Goal: Task Accomplishment & Management: Manage account settings

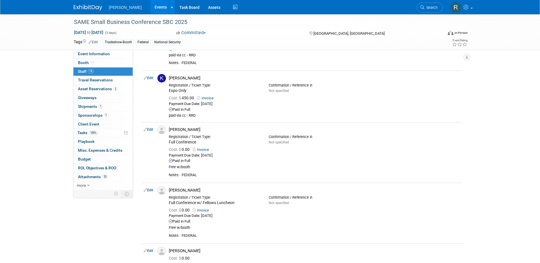
scroll to position [361, 0]
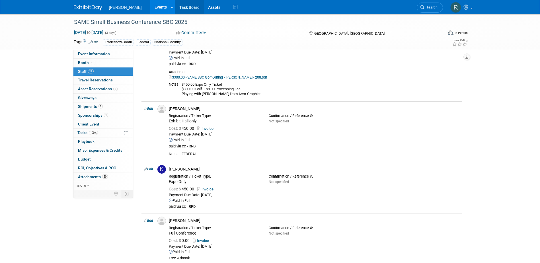
drag, startPoint x: 174, startPoint y: 10, endPoint x: 174, endPoint y: 13, distance: 3.1
click at [175, 10] on link "Task Board" at bounding box center [189, 7] width 29 height 14
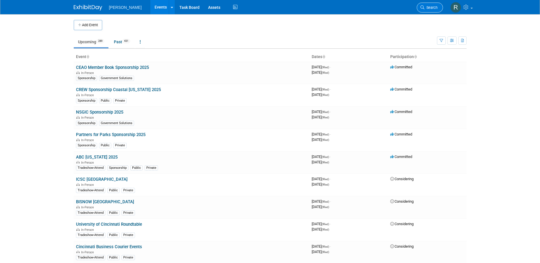
click at [428, 9] on span "Search" at bounding box center [431, 7] width 13 height 4
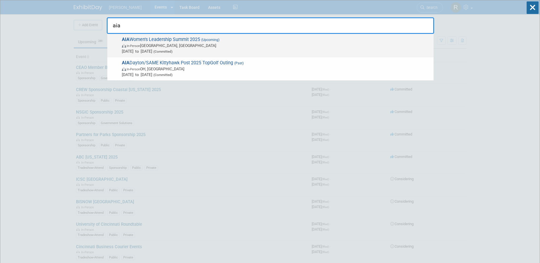
type input "aia"
click at [169, 42] on span "AIA Women's Leadership Summit 2025 (Upcoming) In-Person Atlanta, GA Nov 3, 2025…" at bounding box center [275, 45] width 311 height 17
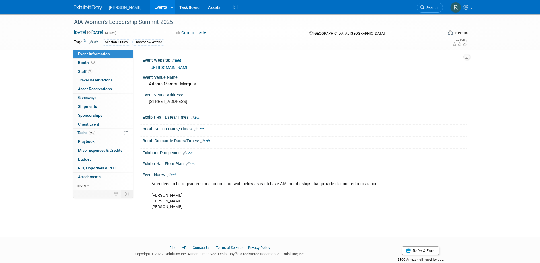
click at [169, 66] on link "https://www.aia.org/community/events/womens-leadership-summit-2025" at bounding box center [170, 67] width 40 height 5
click at [179, 19] on div "AIA Women's Leadership Summit 2025" at bounding box center [253, 22] width 363 height 10
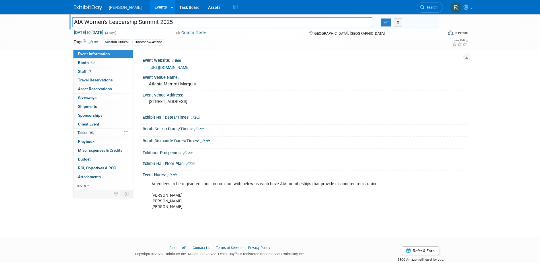
drag, startPoint x: 168, startPoint y: 21, endPoint x: 53, endPoint y: 26, distance: 114.6
click at [53, 26] on div "AIA Women's Leadership Summit 2025 AIA Women's Leadership Summit 2025 X Nov 3, …" at bounding box center [270, 32] width 540 height 36
type input "AIA Women's Leadership Summit 2025"
click at [98, 71] on link "3 Staff 3" at bounding box center [102, 72] width 59 height 9
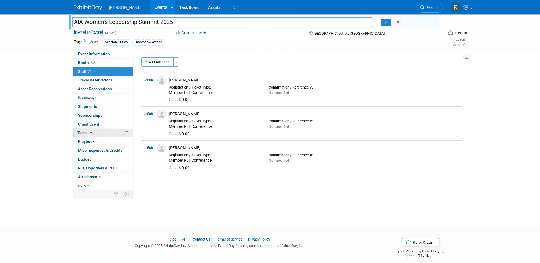
click at [95, 134] on span "0%" at bounding box center [92, 133] width 6 height 4
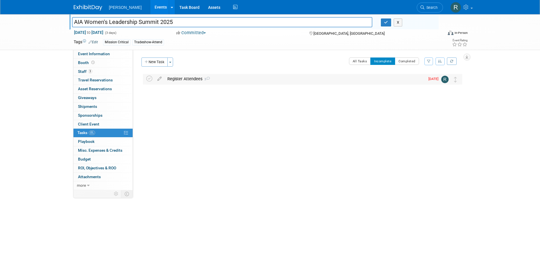
click at [185, 79] on div "Register Attendees 3" at bounding box center [295, 79] width 261 height 10
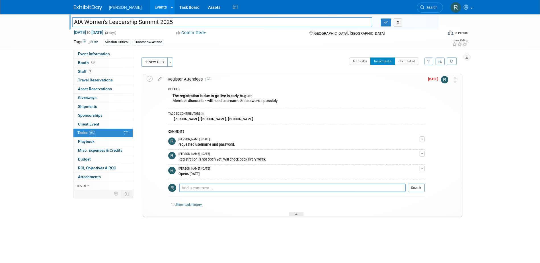
drag, startPoint x: 380, startPoint y: 21, endPoint x: 381, endPoint y: 24, distance: 3.7
click at [380, 20] on div "X" at bounding box center [408, 23] width 62 height 8
click at [383, 26] on button "button" at bounding box center [386, 23] width 10 height 8
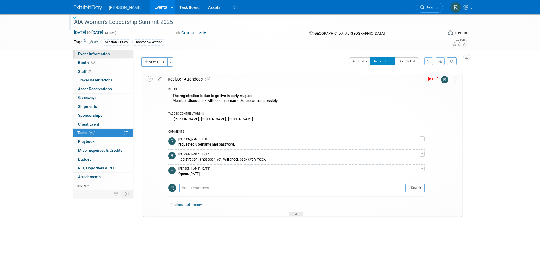
click at [112, 54] on link "Event Information" at bounding box center [102, 54] width 59 height 9
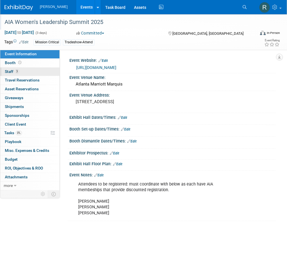
click at [33, 69] on link "3 Staff 3" at bounding box center [29, 72] width 59 height 9
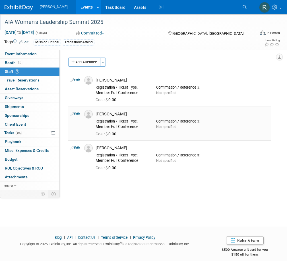
click at [80, 115] on link "Edit" at bounding box center [75, 114] width 9 height 4
select select "668cdb08-e3c0-4f8a-8e47-68ba27d2f396"
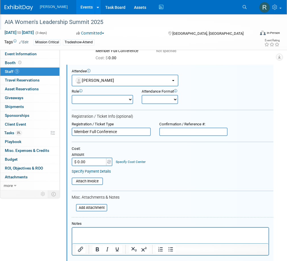
click at [99, 163] on input "$ 0.00" at bounding box center [90, 162] width 36 height 9
type input "$ 759.00"
click at [121, 162] on link "Specify Cost Center" at bounding box center [131, 162] width 30 height 4
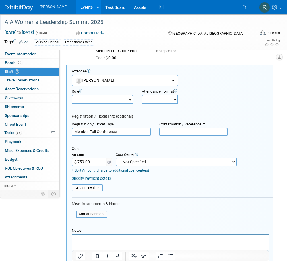
click at [124, 163] on select "-- Not Specified -- Advisory Services - Expenses_1001.502 Aerial Acquisition - …" at bounding box center [176, 162] width 121 height 9
select select "18966272"
click at [116, 158] on select "-- Not Specified -- Advisory Services - Expenses_1001.502 Aerial Acquisition - …" at bounding box center [176, 162] width 121 height 9
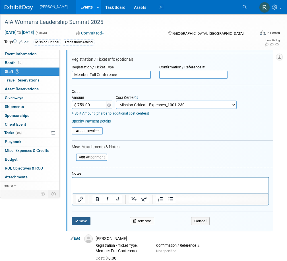
click at [87, 222] on button "Save" at bounding box center [81, 221] width 19 height 8
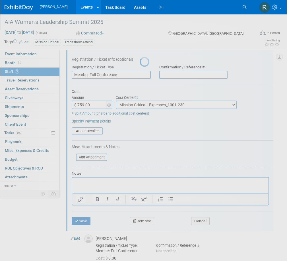
scroll to position [5, 0]
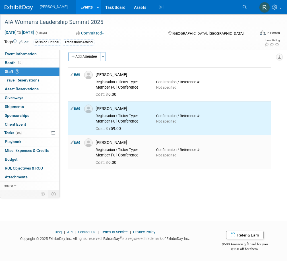
click at [80, 141] on link "Edit" at bounding box center [75, 142] width 9 height 4
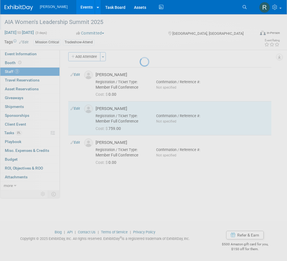
select select "32f6776e-18f2-4964-8715-9c3645bf27e2"
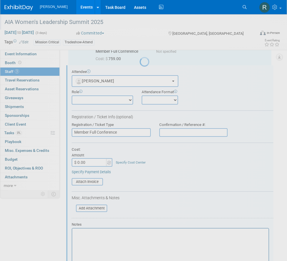
scroll to position [76, 0]
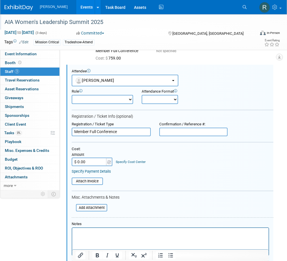
click at [97, 159] on input "$ 0.00" at bounding box center [90, 162] width 36 height 9
type input "$ 795.00"
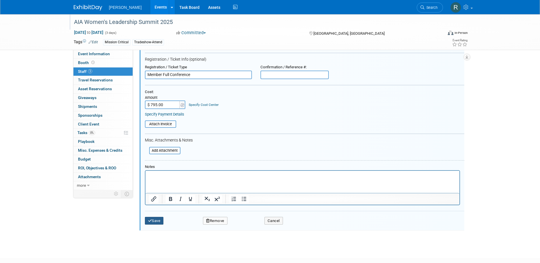
click at [158, 223] on button "Save" at bounding box center [154, 221] width 19 height 8
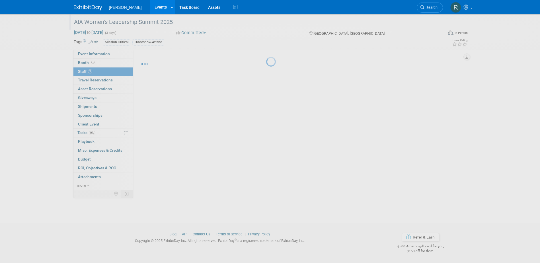
scroll to position [5, 0]
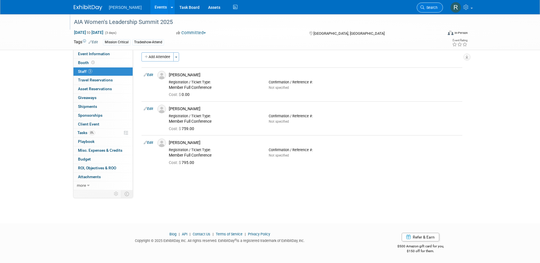
click at [422, 6] on icon at bounding box center [423, 7] width 4 height 4
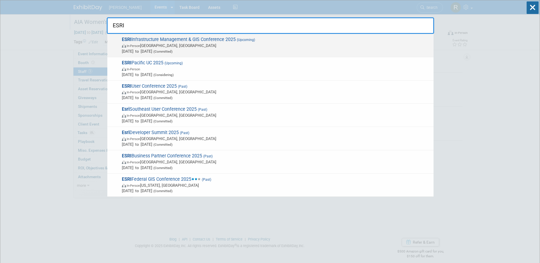
type input "ESRI"
click at [235, 46] on span "In-Person Palm Springs, CA" at bounding box center [276, 46] width 309 height 6
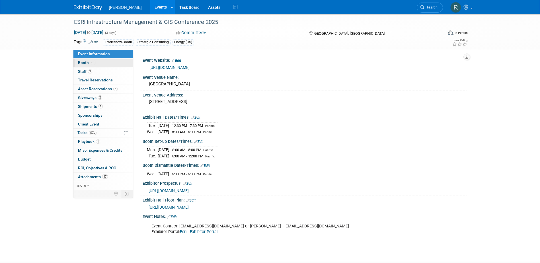
click at [105, 64] on link "Booth" at bounding box center [102, 63] width 59 height 9
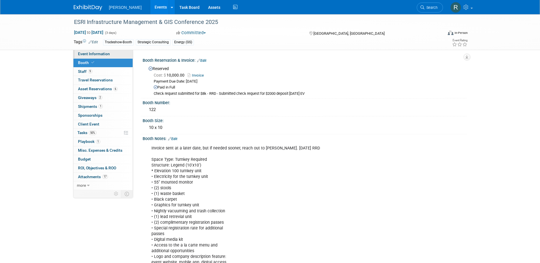
click at [91, 54] on span "Event Information" at bounding box center [94, 54] width 32 height 5
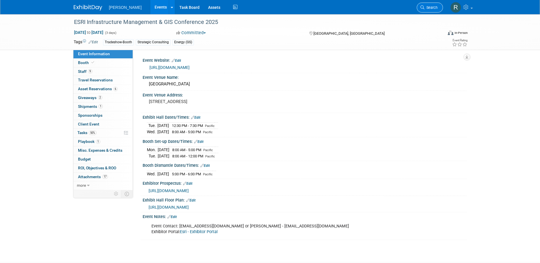
click at [426, 7] on span "Search" at bounding box center [431, 7] width 13 height 4
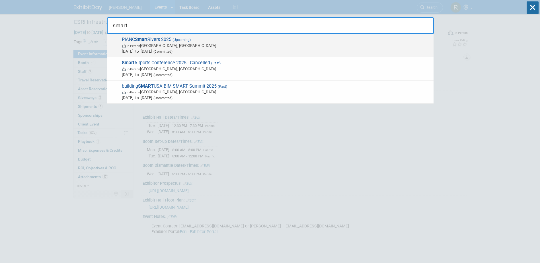
type input "smart"
click at [247, 47] on span "In-Person Memphis, TN" at bounding box center [276, 46] width 309 height 6
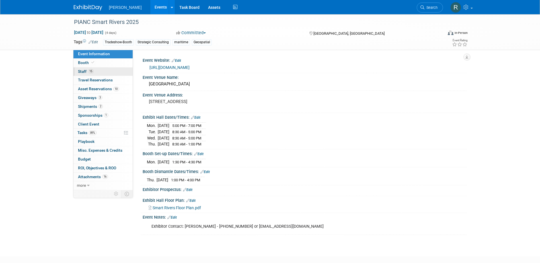
click at [104, 71] on link "15 Staff 15" at bounding box center [102, 72] width 59 height 9
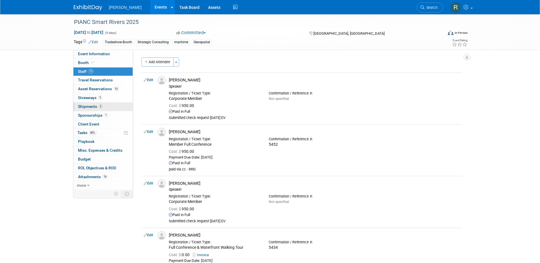
click at [95, 108] on span "Shipments 2" at bounding box center [90, 106] width 25 height 5
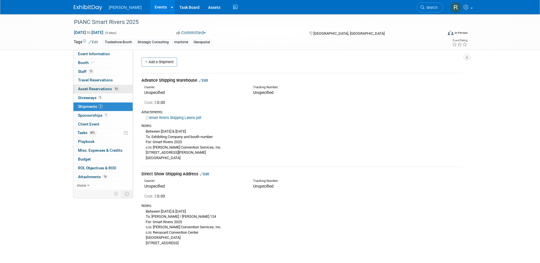
click at [85, 88] on span "Asset Reservations 10" at bounding box center [98, 89] width 41 height 5
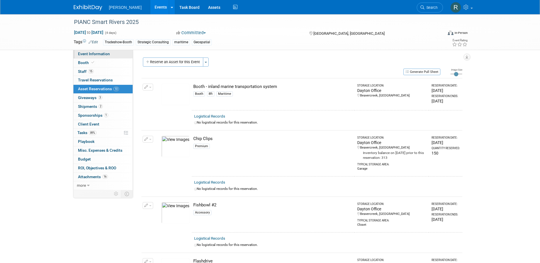
click at [104, 53] on span "Event Information" at bounding box center [94, 54] width 32 height 5
